Goal: Find specific page/section: Find specific page/section

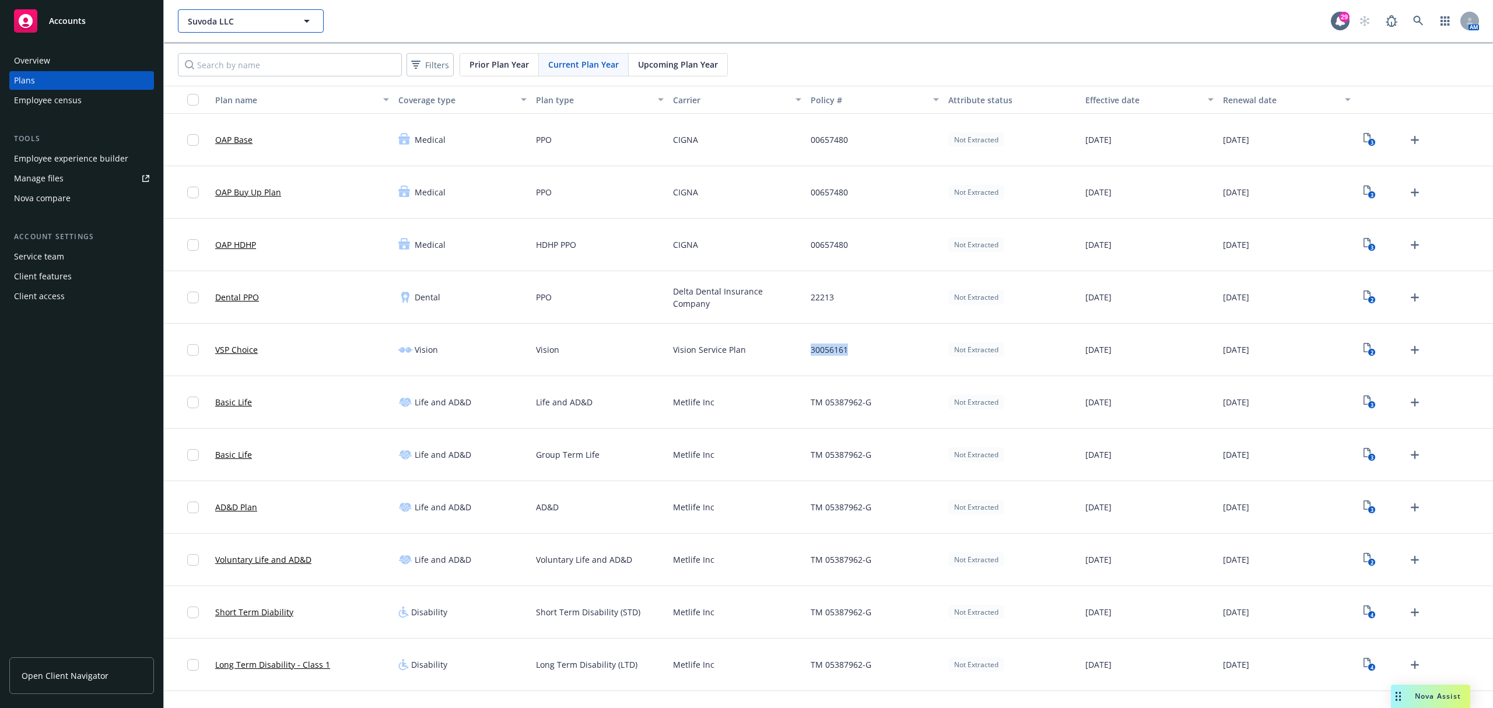
click at [234, 20] on span "Suvoda LLC" at bounding box center [238, 21] width 101 height 12
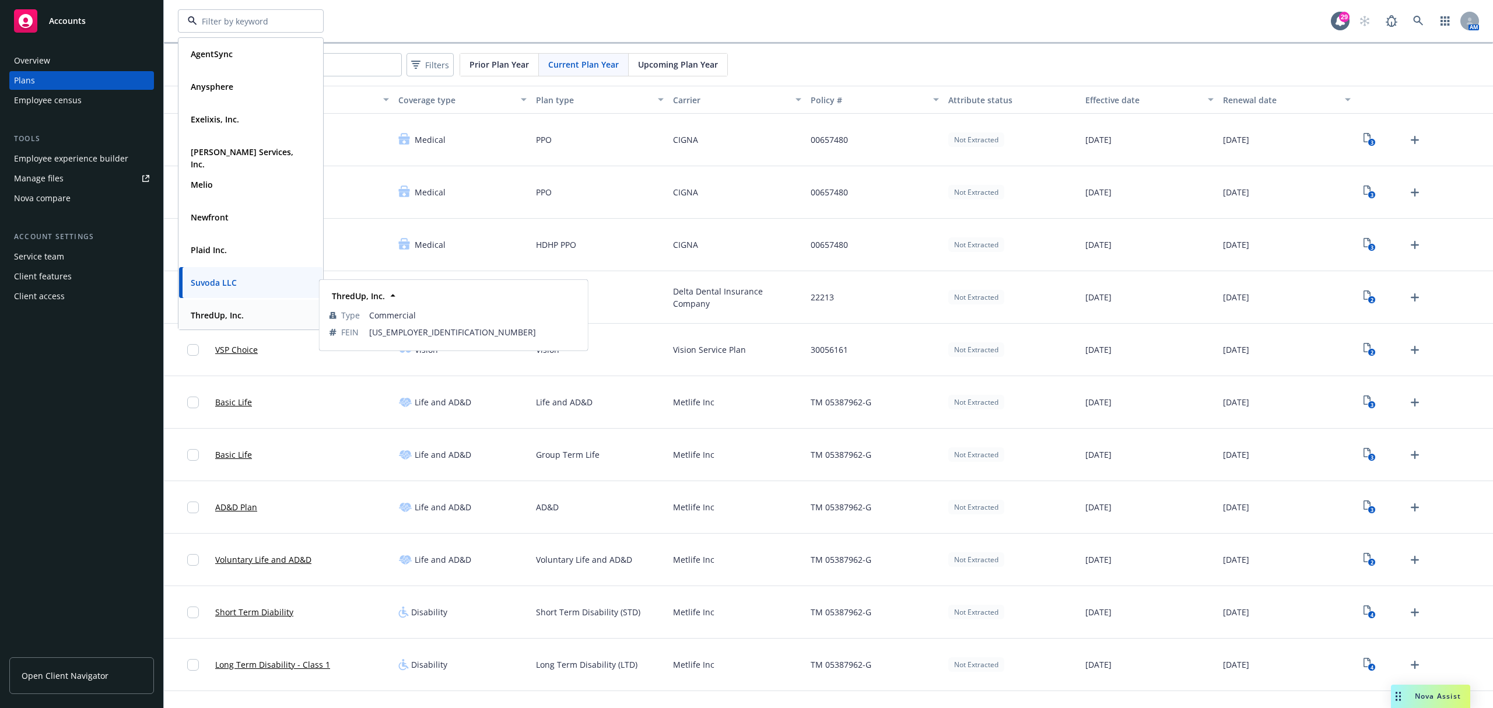
click at [215, 311] on strong "ThredUp, Inc." at bounding box center [217, 315] width 53 height 11
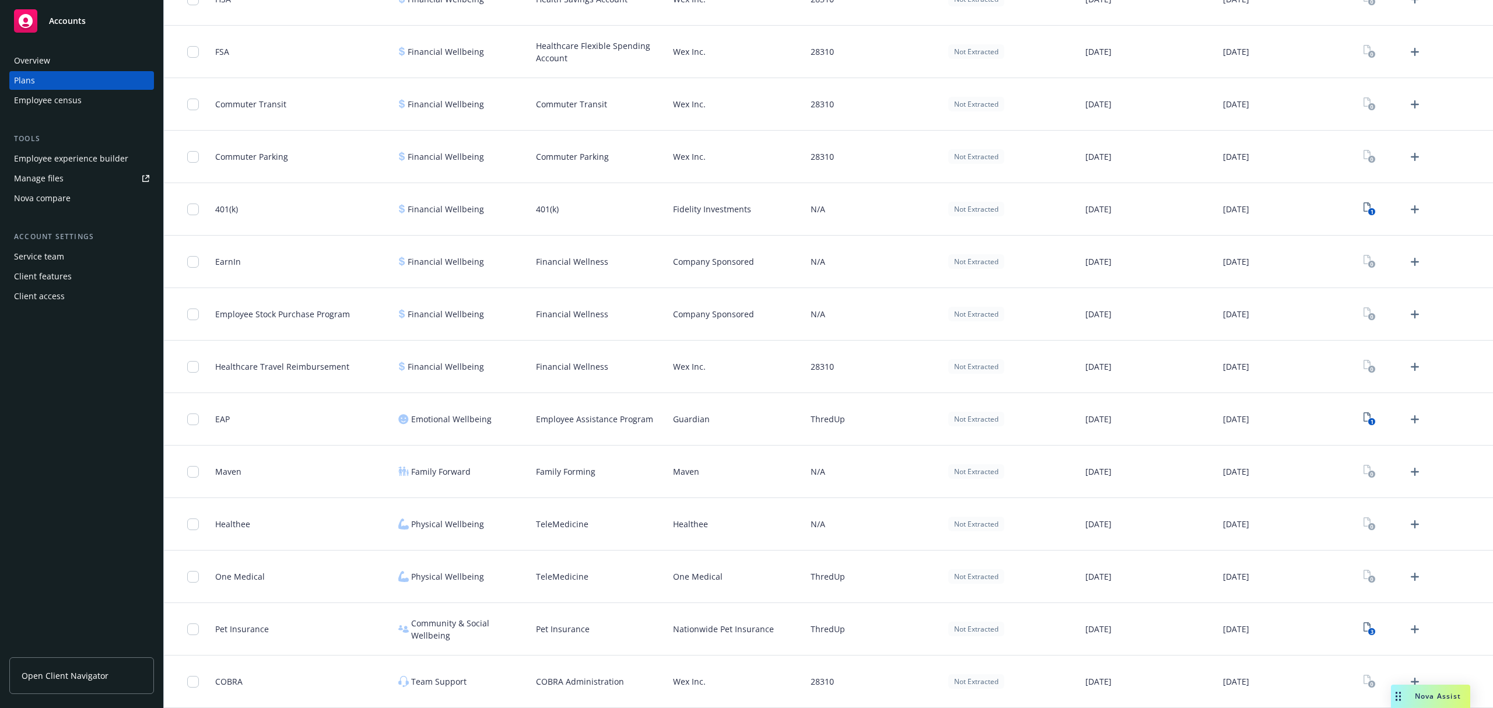
scroll to position [1638, 0]
